Goal: Find specific page/section: Find specific page/section

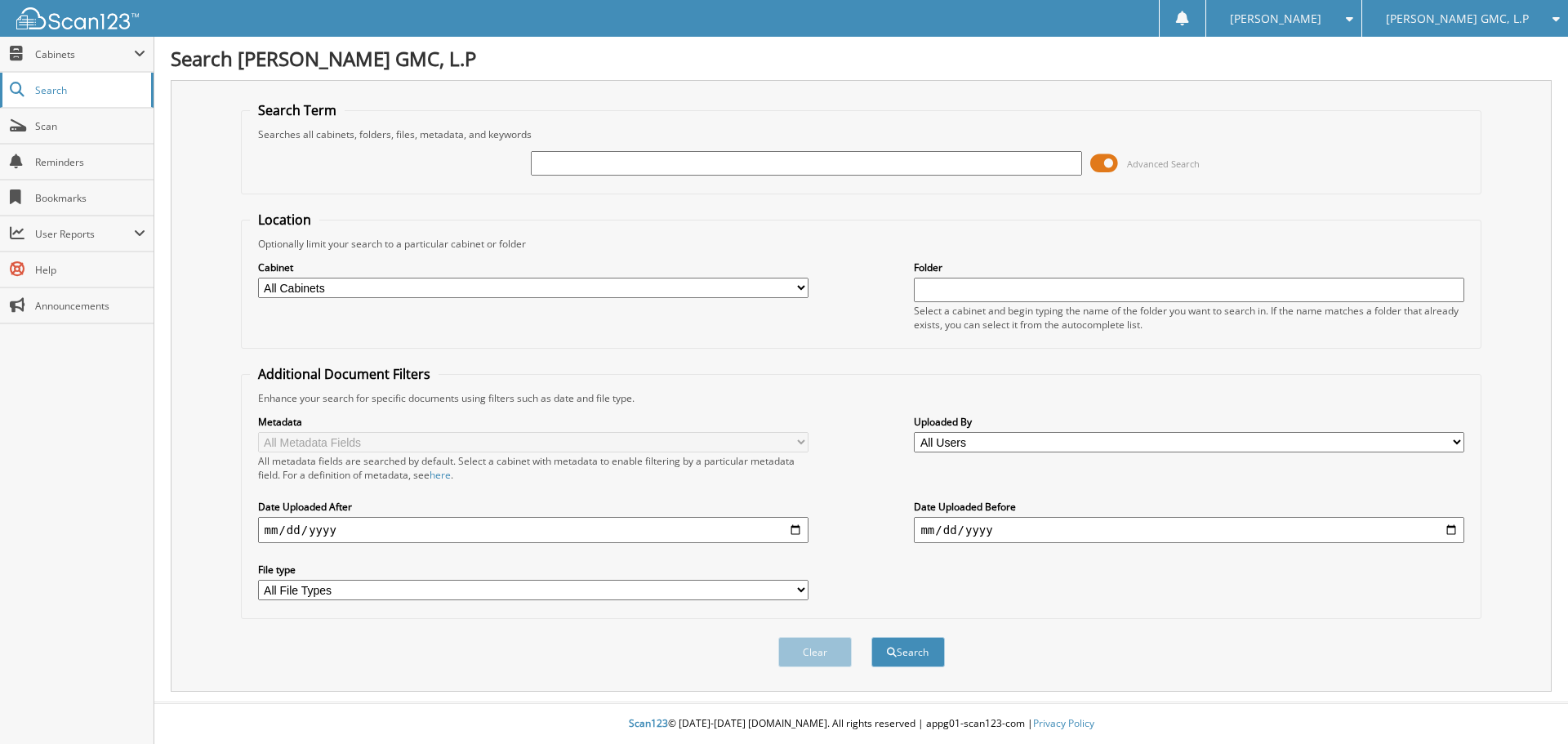
click at [45, 88] on span "Search" at bounding box center [89, 90] width 108 height 13
click at [69, 51] on span "Cabinets" at bounding box center [84, 54] width 99 height 13
click at [830, 160] on input "text" at bounding box center [806, 163] width 550 height 24
type input "83839"
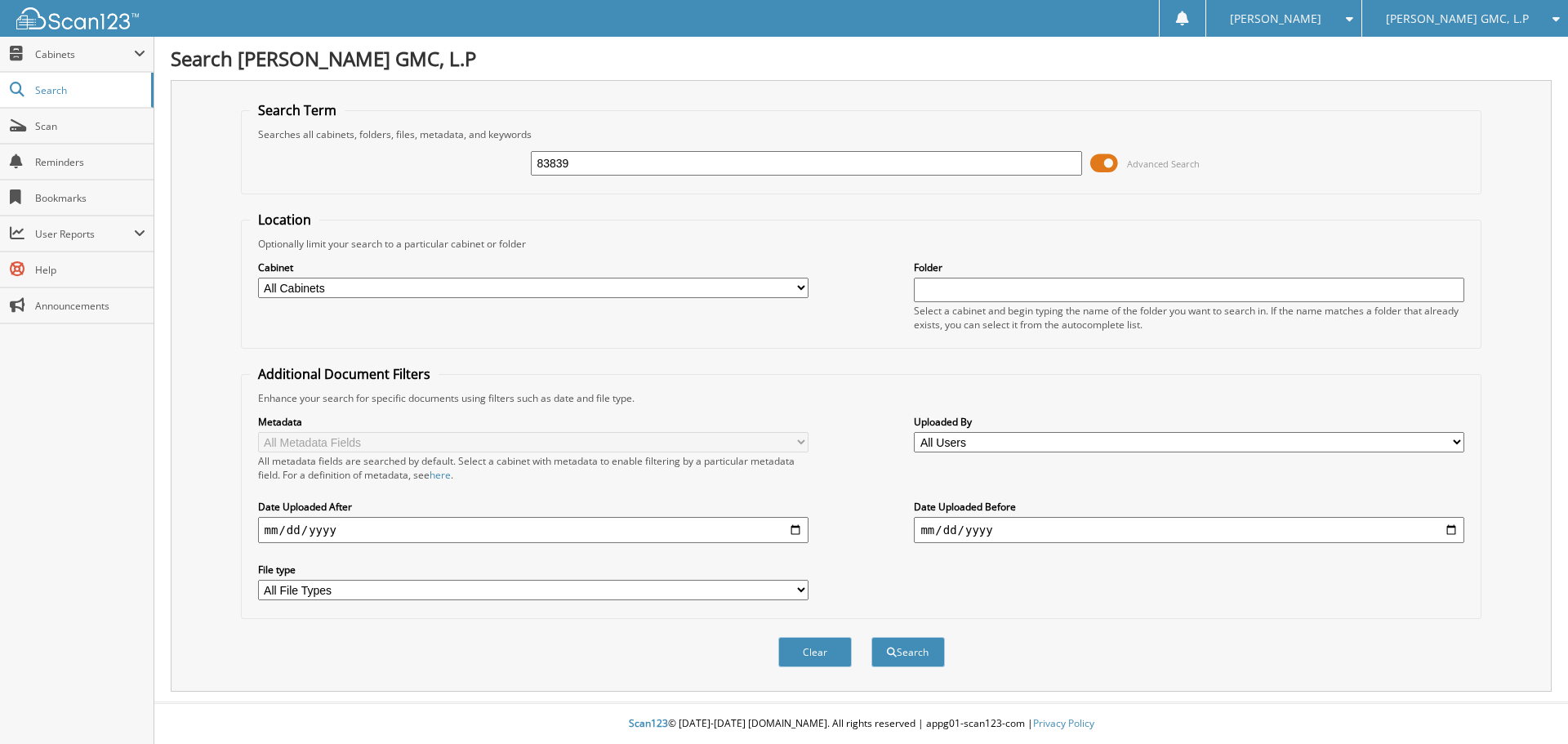
click at [1101, 164] on span at bounding box center [1103, 163] width 28 height 24
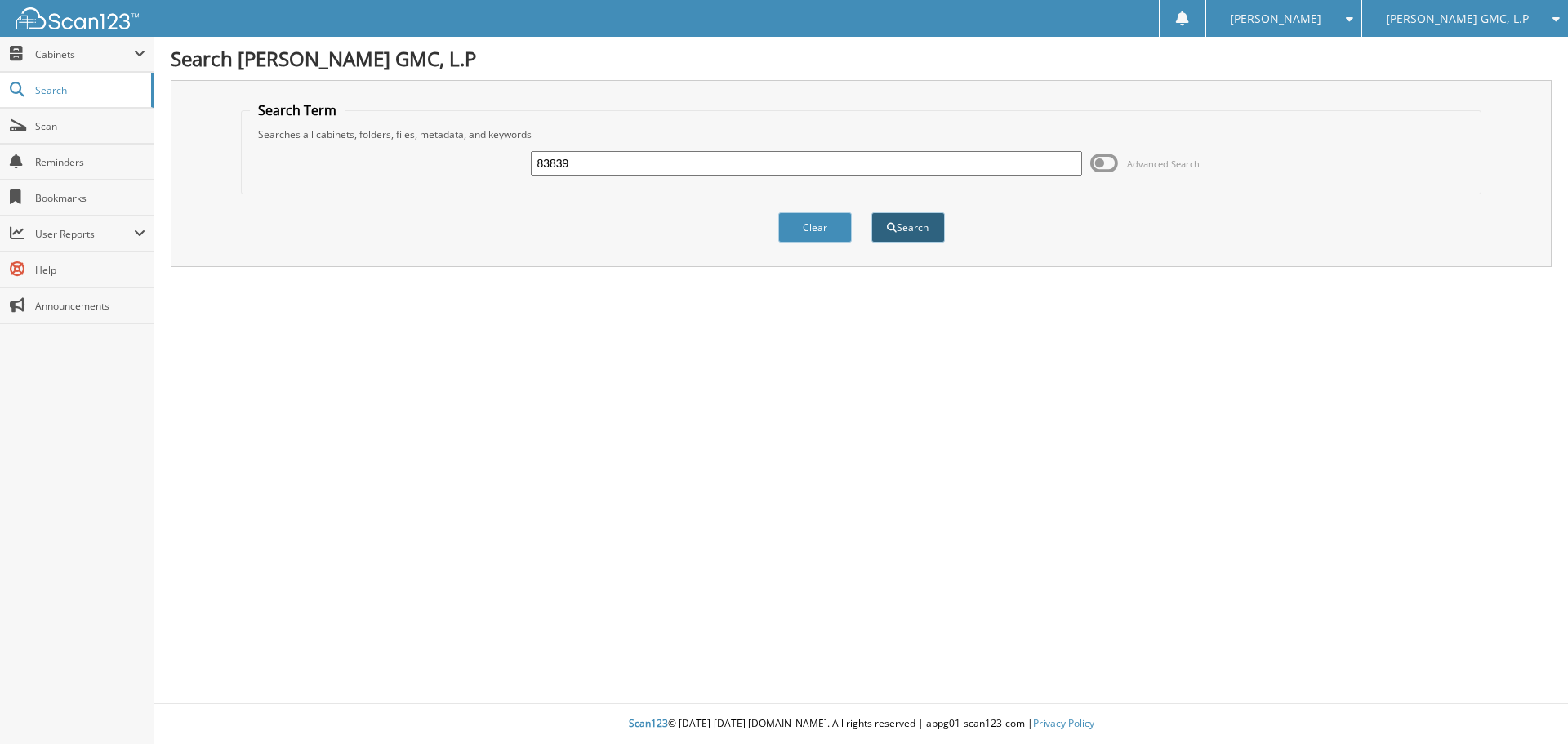
click at [902, 229] on button "Search" at bounding box center [908, 227] width 73 height 30
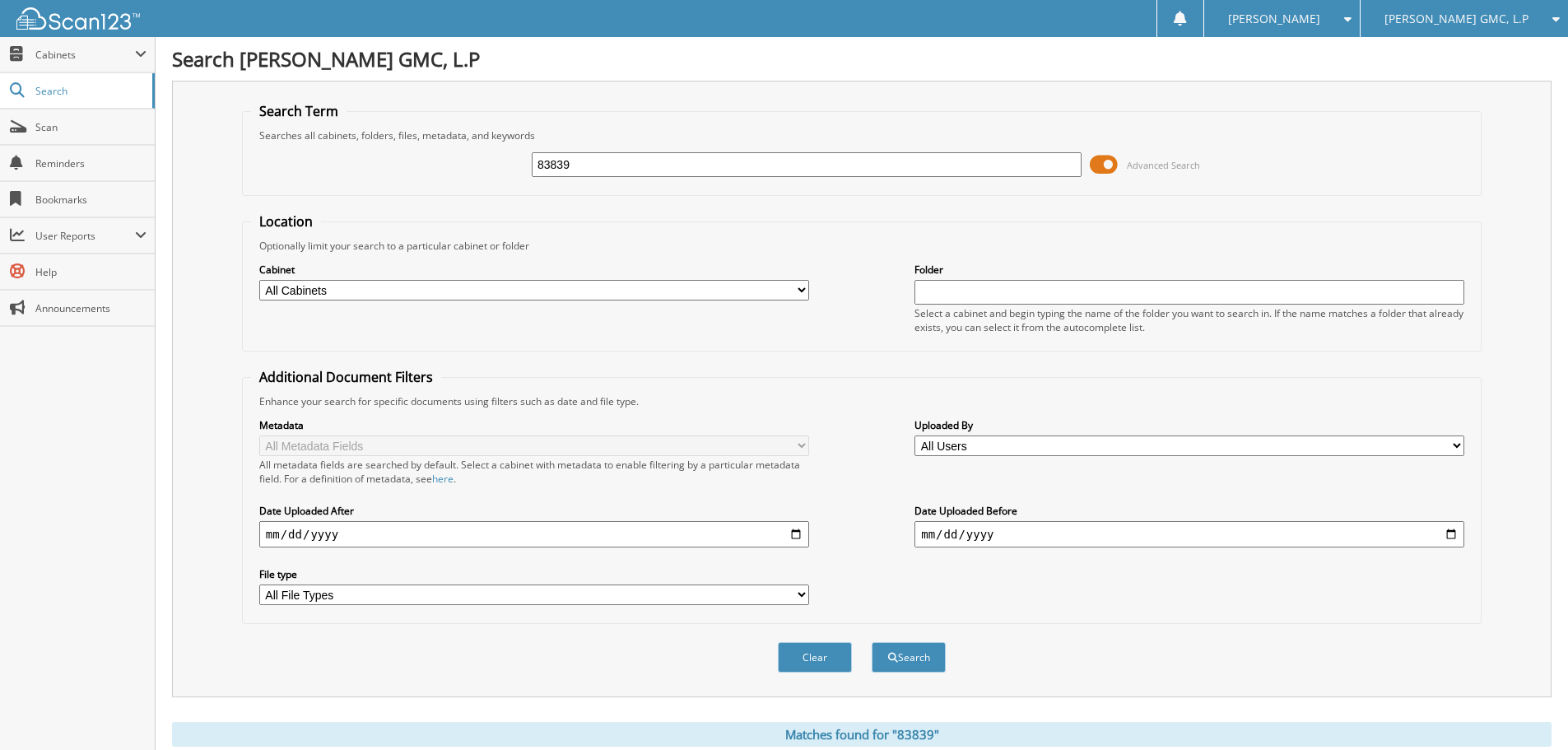
click at [1097, 161] on span at bounding box center [1104, 164] width 28 height 24
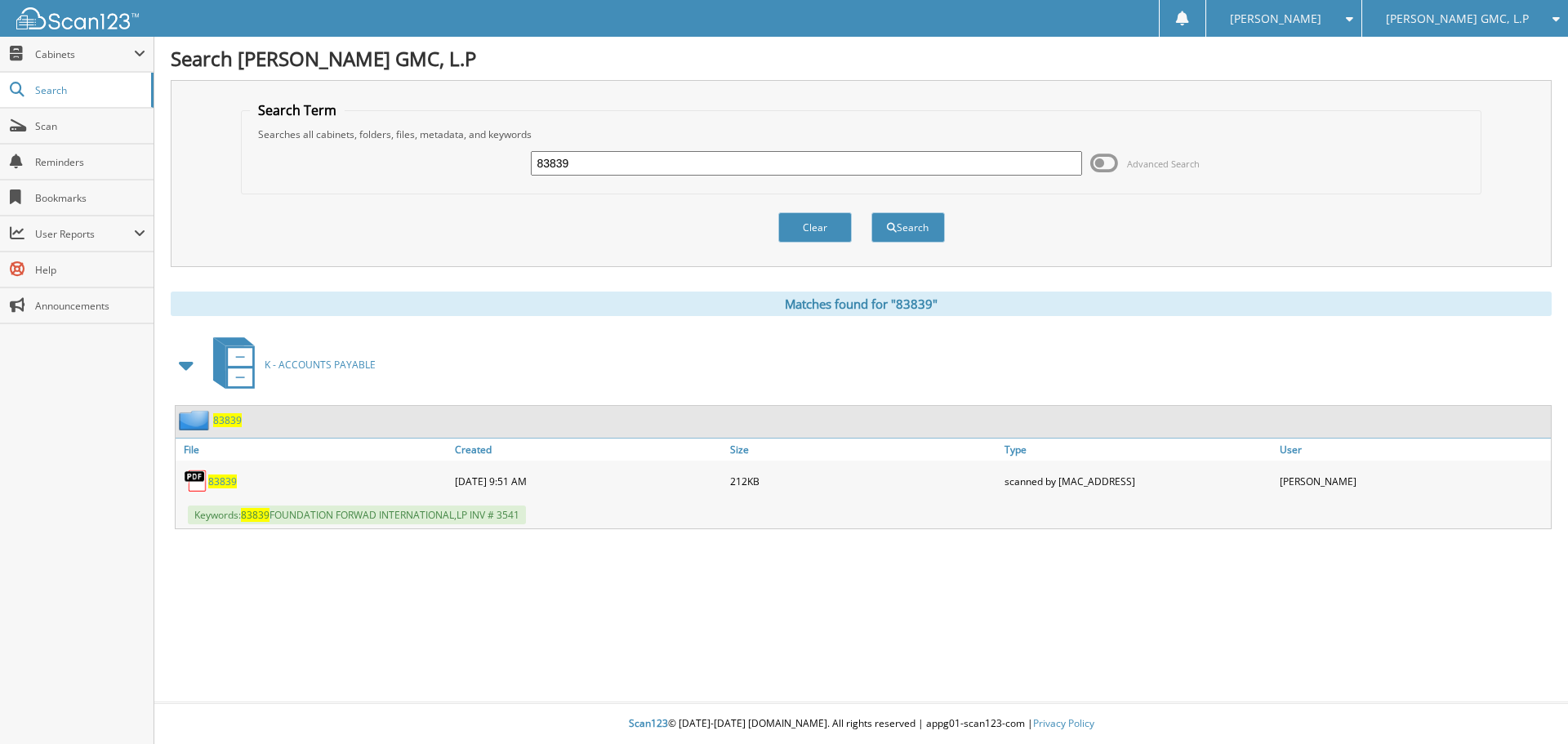
click at [226, 478] on span "83839" at bounding box center [222, 481] width 29 height 13
drag, startPoint x: 593, startPoint y: 164, endPoint x: 483, endPoint y: 164, distance: 110.0
click at [483, 164] on div "83839 Advanced Search" at bounding box center [862, 164] width 1224 height 44
type input "dealersocket"
click at [872, 213] on button "Search" at bounding box center [908, 227] width 73 height 30
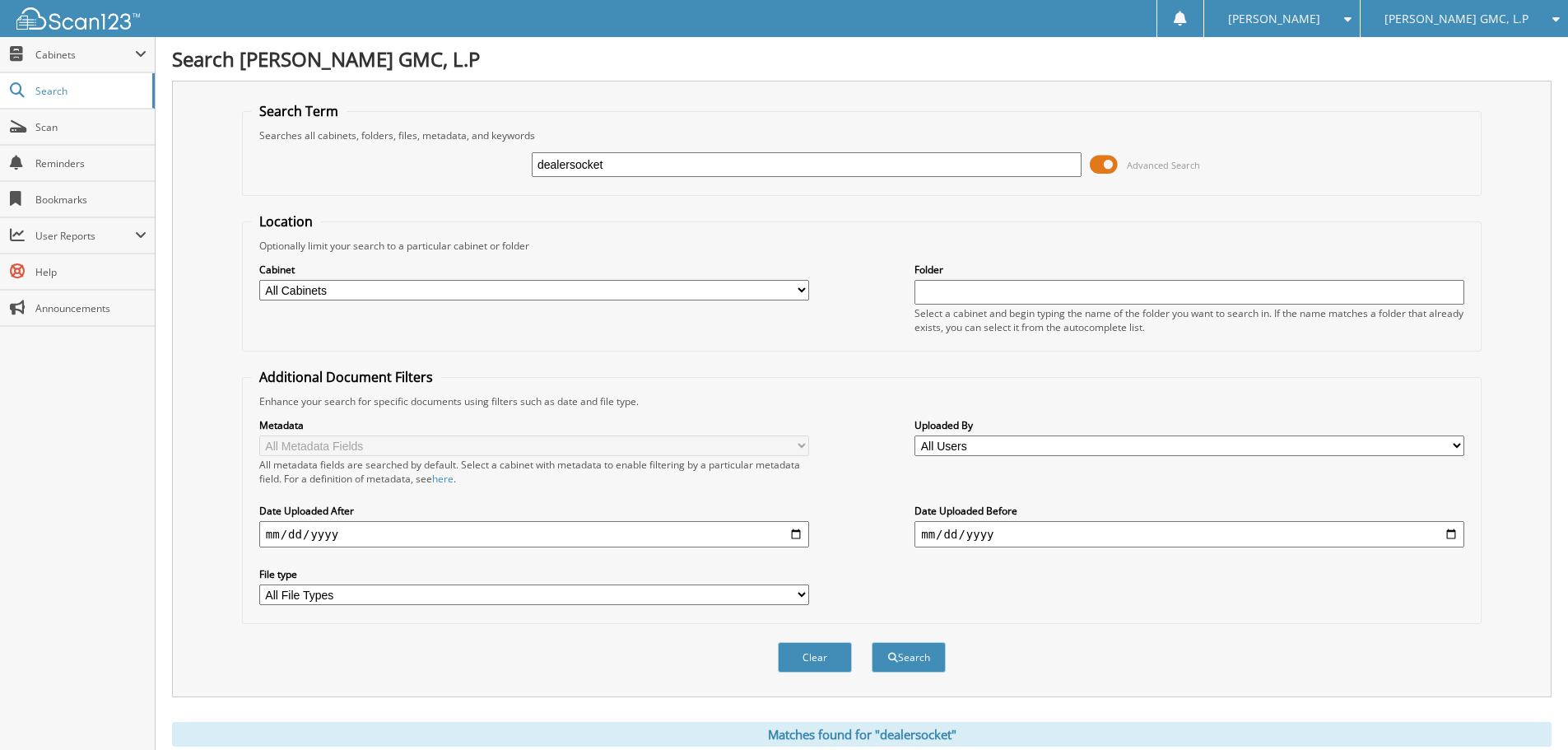
click at [1097, 164] on span at bounding box center [1104, 164] width 28 height 24
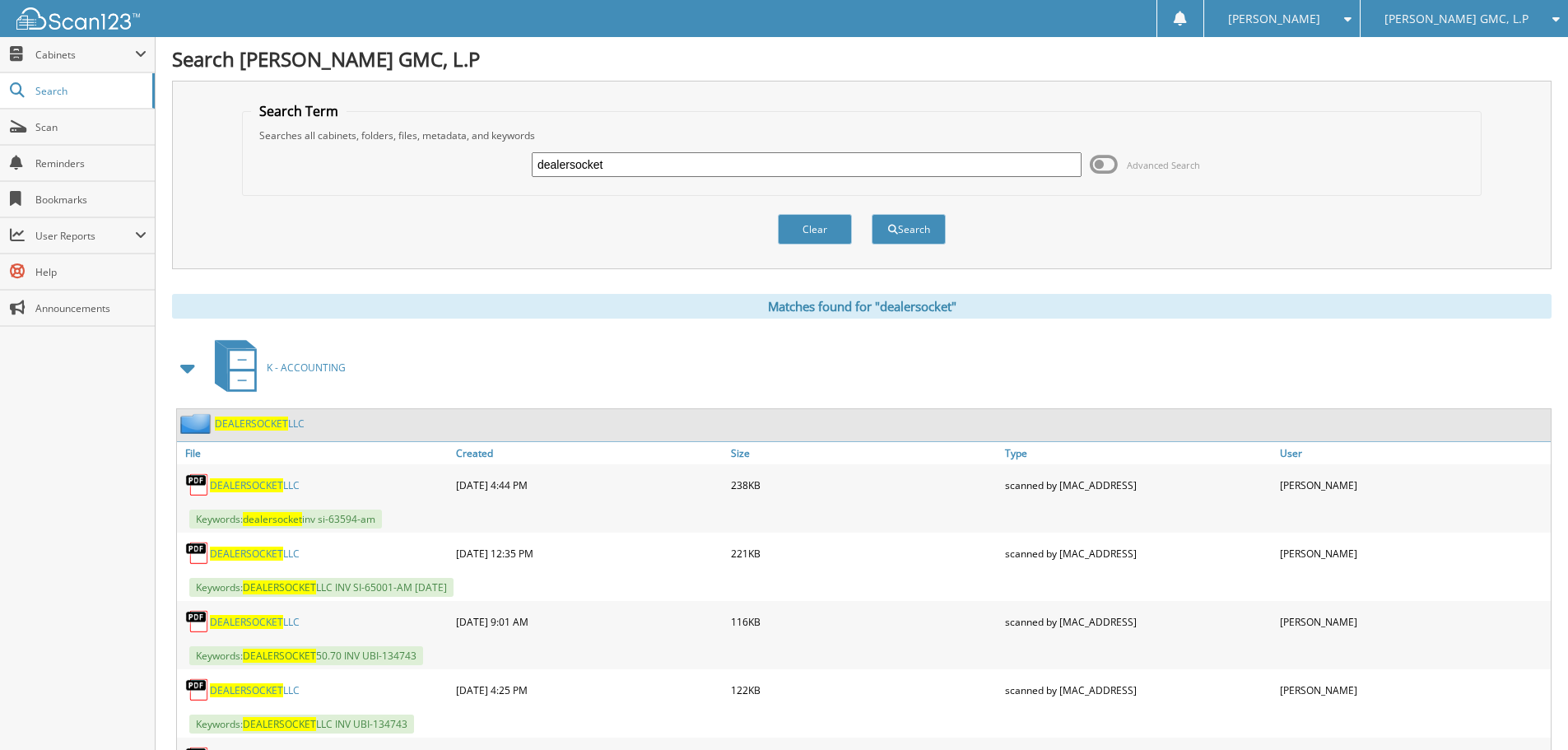
click at [248, 417] on span "DEALERSOCKET" at bounding box center [252, 424] width 74 height 14
